Goal: Transaction & Acquisition: Purchase product/service

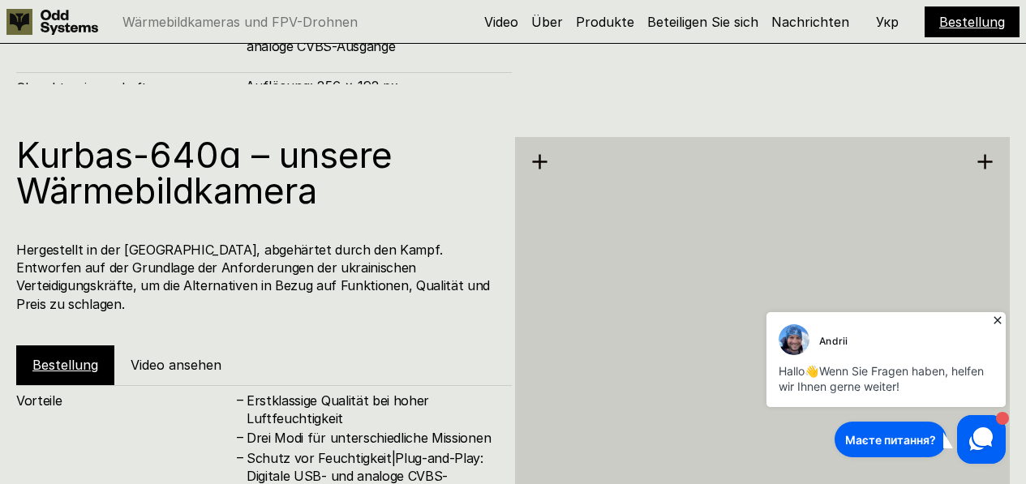
scroll to position [1866, 0]
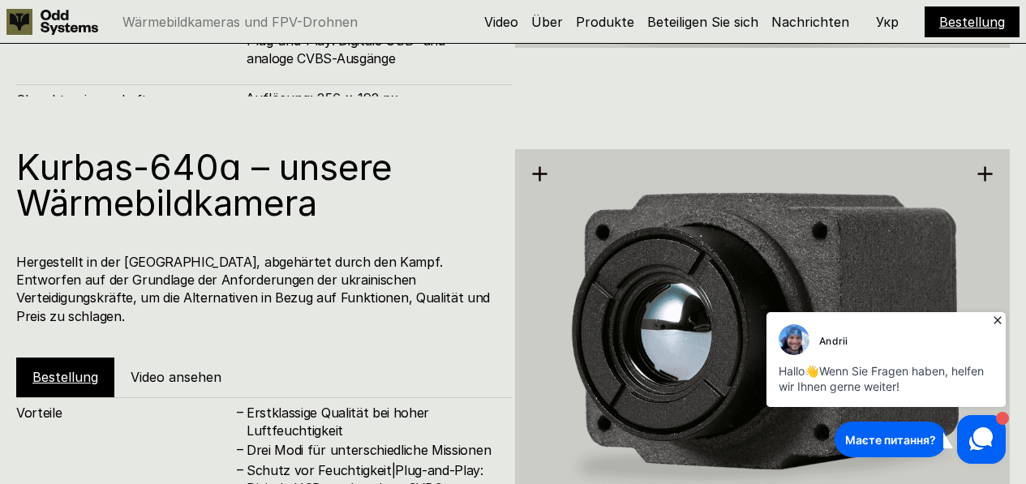
click at [59, 369] on link "Bestellung" at bounding box center [65, 377] width 66 height 16
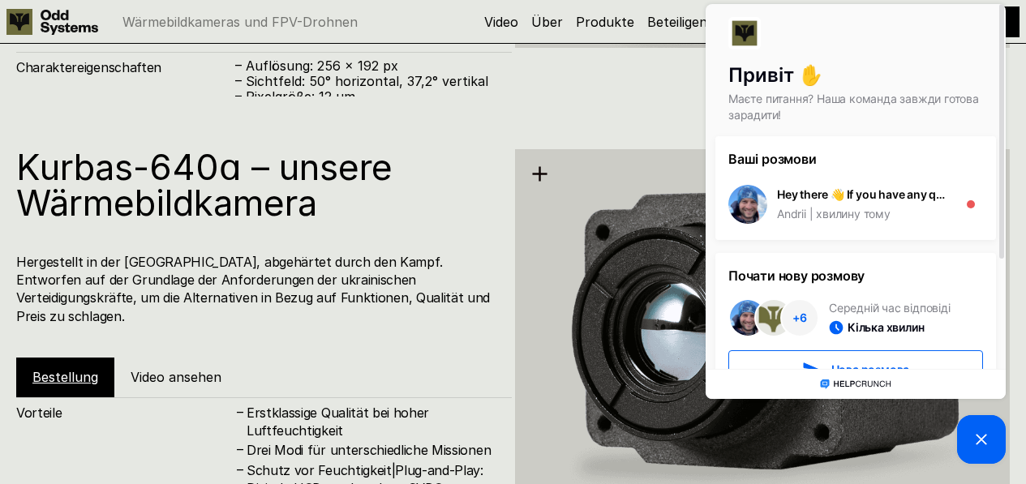
click at [203, 317] on div "Kurbas-640ɑ – unsere Wärmebildkamera Hergestellt in der [GEOGRAPHIC_DATA], abge…" at bounding box center [264, 273] width 496 height 248
click at [935, 36] on div at bounding box center [856, 39] width 255 height 45
click at [655, 109] on div "Kurbas-640ɑ – unsere Wärmebildkamera Hergestellt in der [GEOGRAPHIC_DATA], abge…" at bounding box center [513, 339] width 1026 height 484
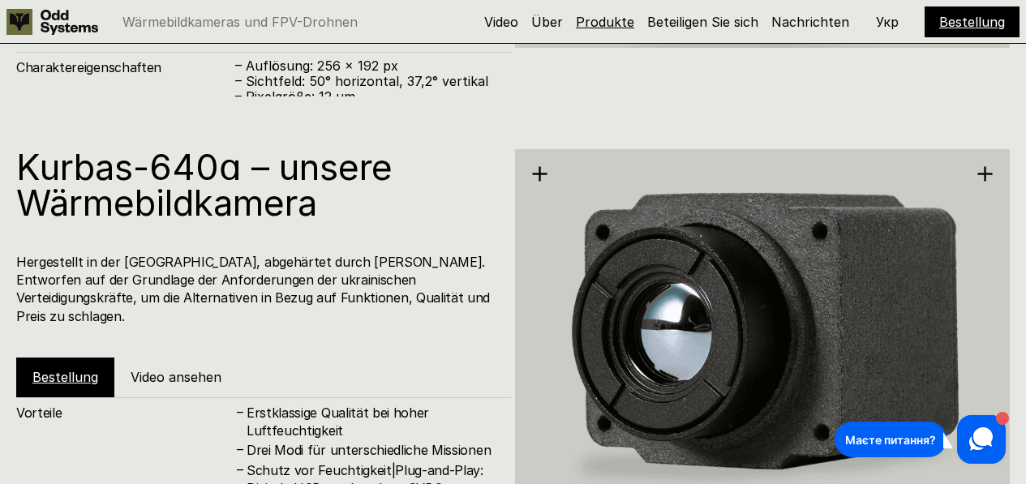
click at [617, 24] on link "Produkte" at bounding box center [605, 22] width 58 height 16
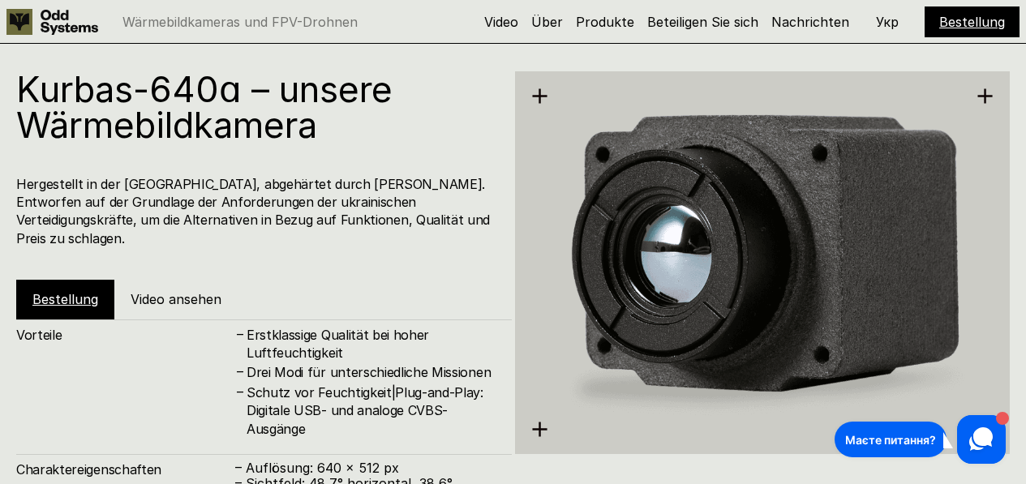
scroll to position [1967, 0]
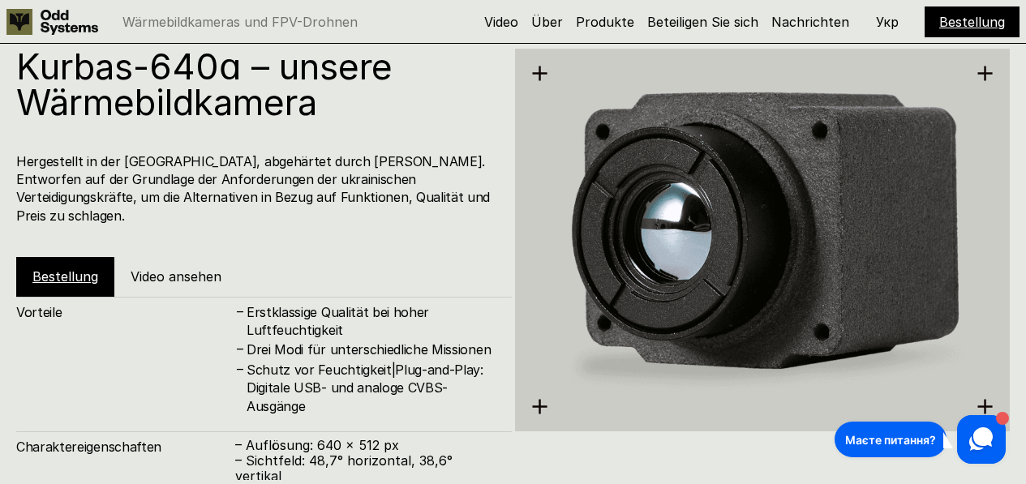
click at [962, 26] on link "Bestellung" at bounding box center [973, 22] width 66 height 16
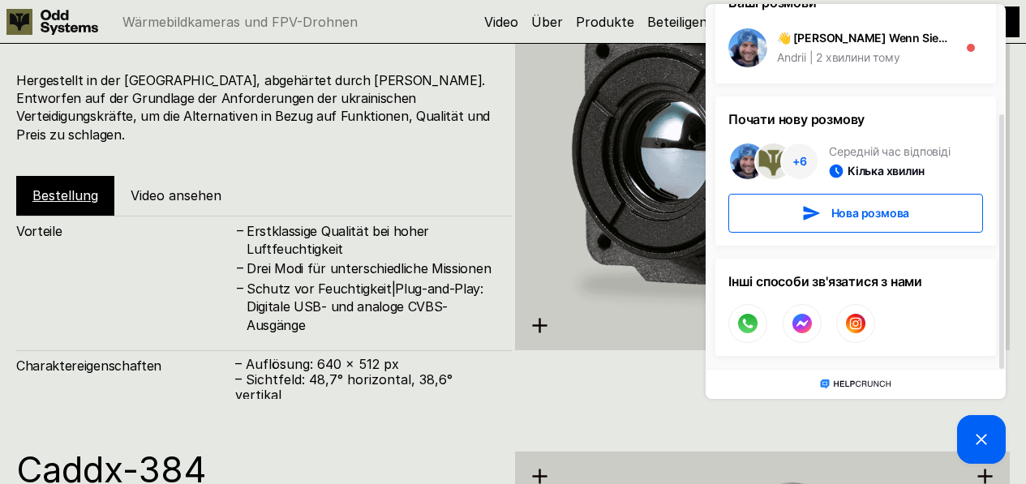
scroll to position [2129, 0]
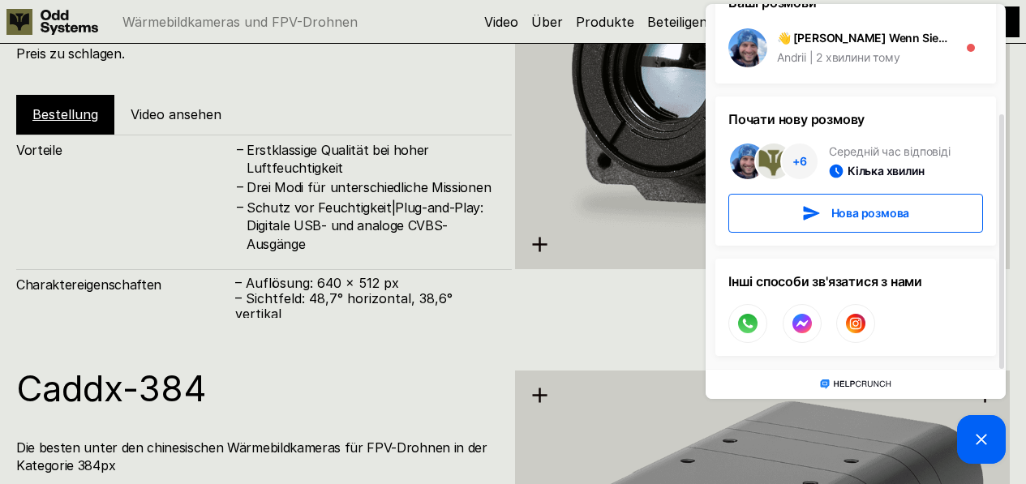
drag, startPoint x: 935, startPoint y: 212, endPoint x: 996, endPoint y: 166, distance: 77.1
click at [996, 166] on div "Ваші розмови 👋 Hallo Wenn Sie Fragen haben, helfen wir Ihnen gerne weiter! Andr…" at bounding box center [856, 174] width 300 height 389
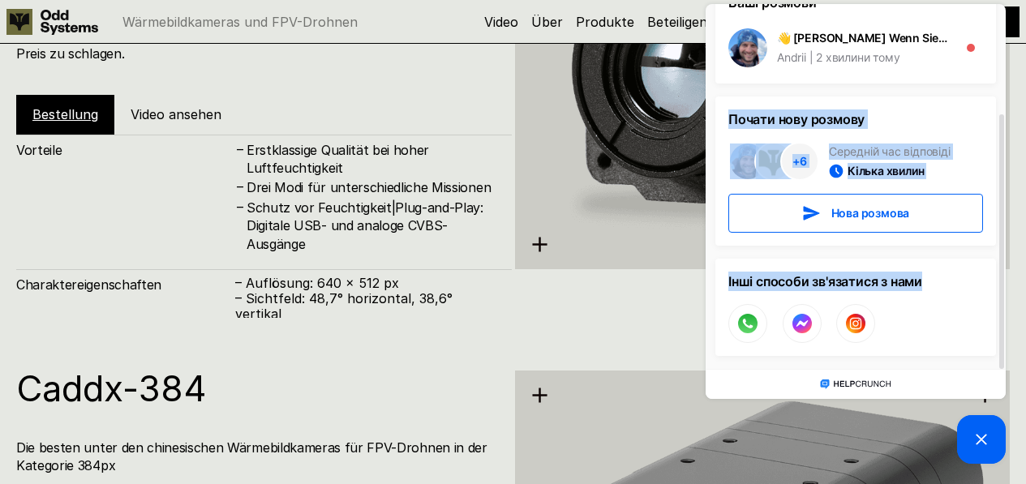
drag, startPoint x: 963, startPoint y: 319, endPoint x: 730, endPoint y: 111, distance: 312.0
click at [730, 111] on div "Ваші розмови 👋 Hallo Wenn Sie Fragen haben, helfen wir Ihnen gerne weiter! Andr…" at bounding box center [856, 174] width 300 height 389
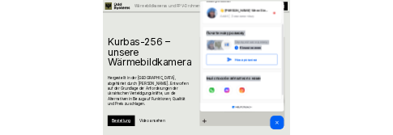
scroll to position [140, 0]
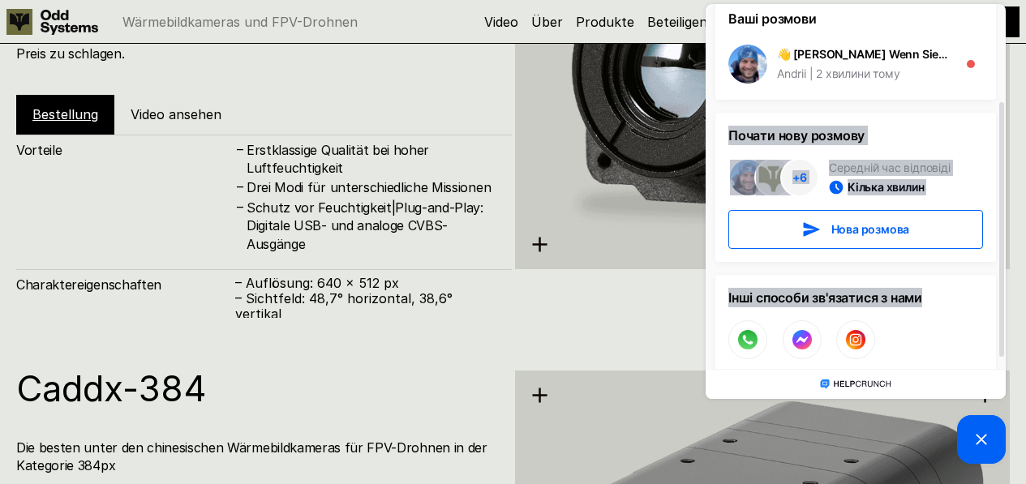
drag, startPoint x: 148, startPoint y: 139, endPoint x: 585, endPoint y: 445, distance: 533.7
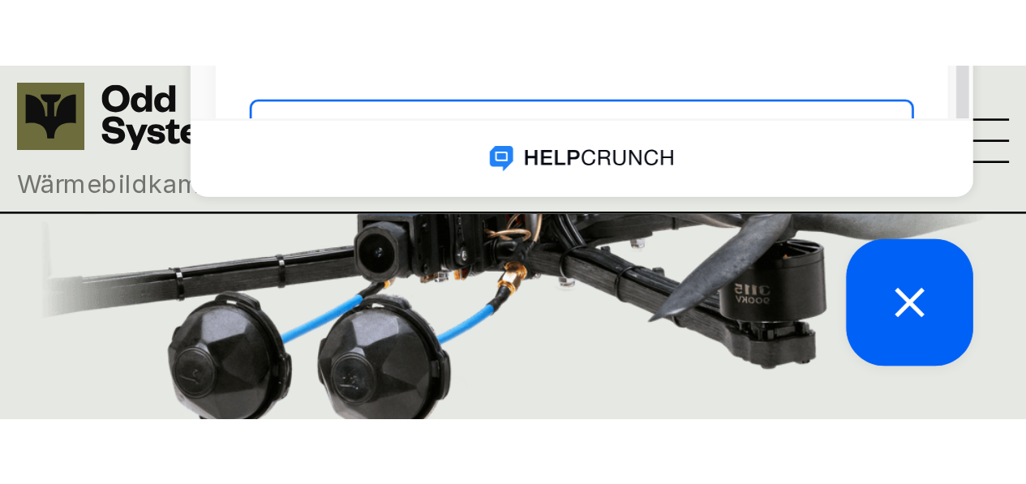
scroll to position [2117, 0]
